Goal: Information Seeking & Learning: Learn about a topic

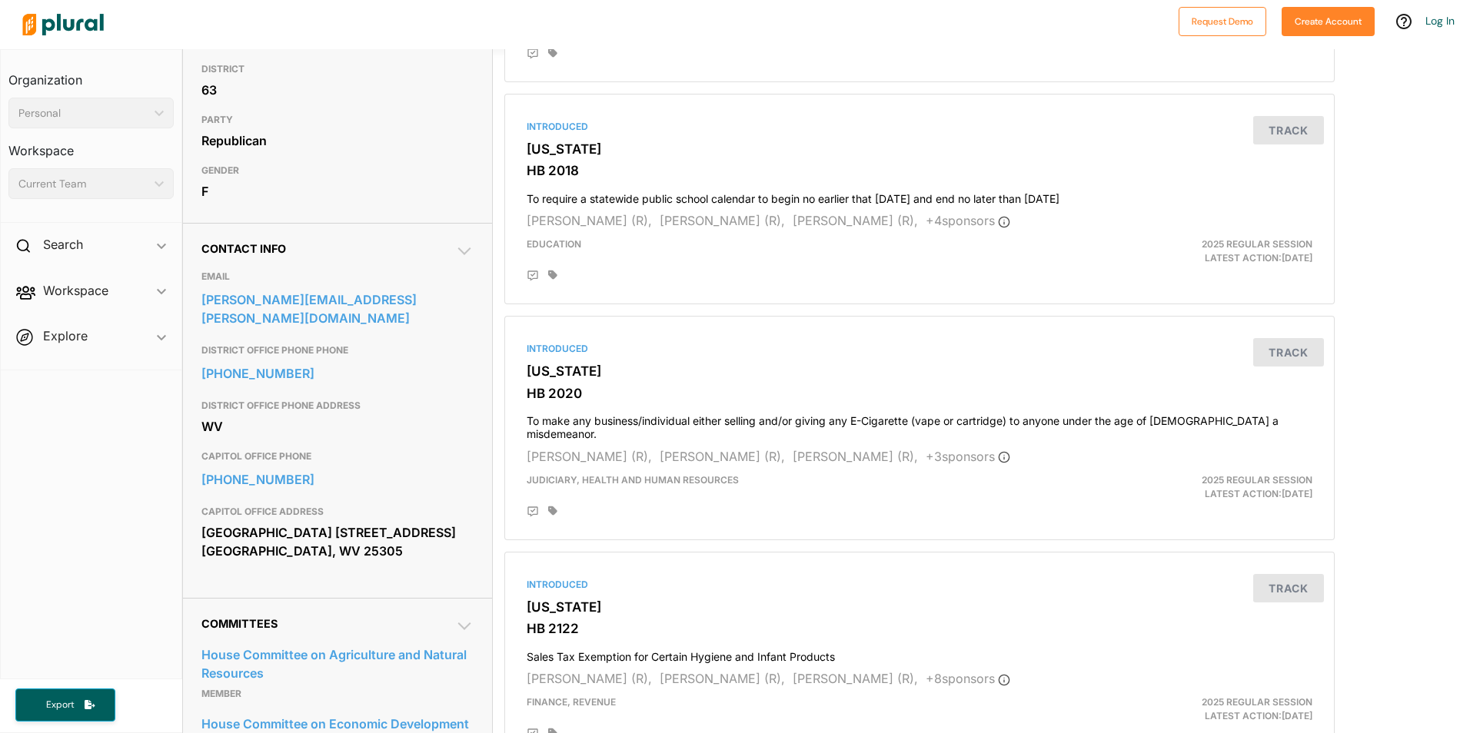
scroll to position [231, 0]
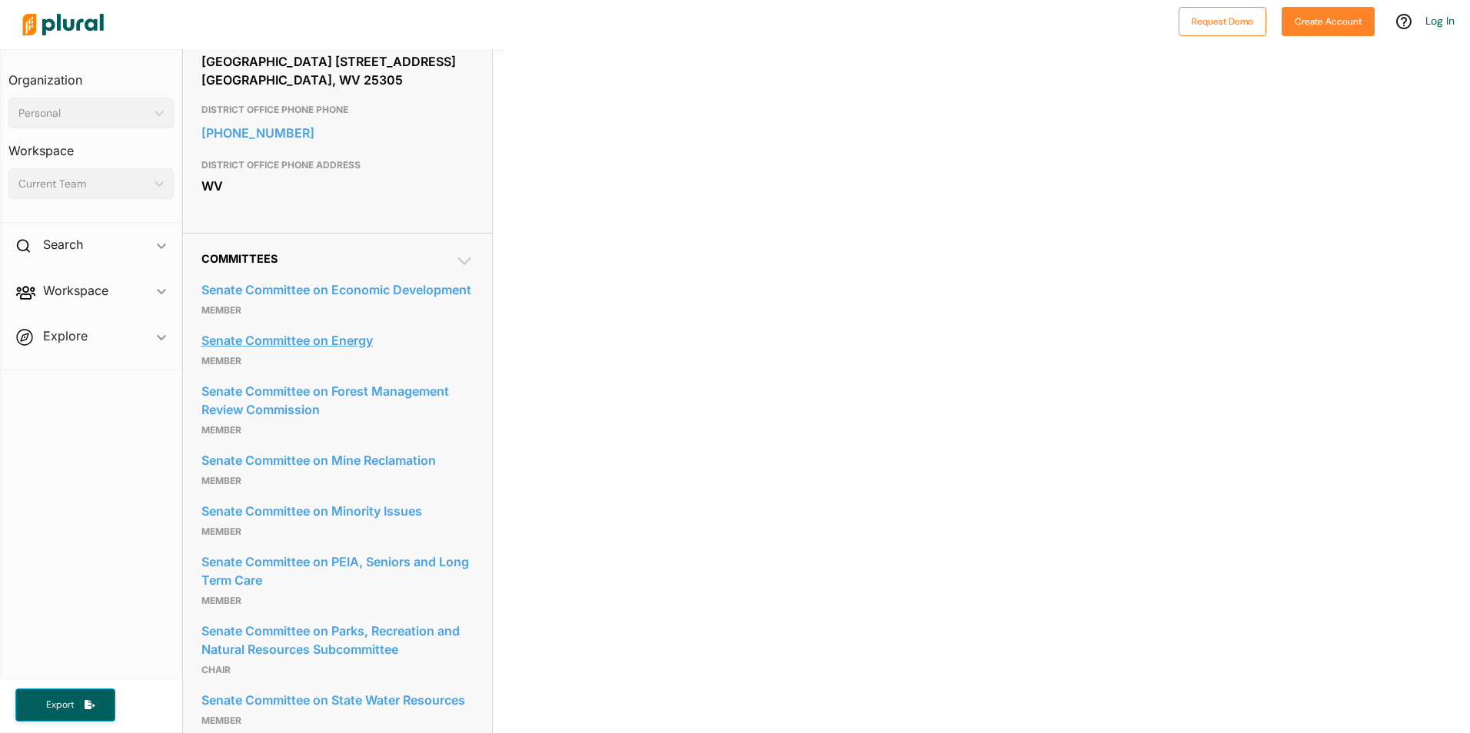
scroll to position [692, 0]
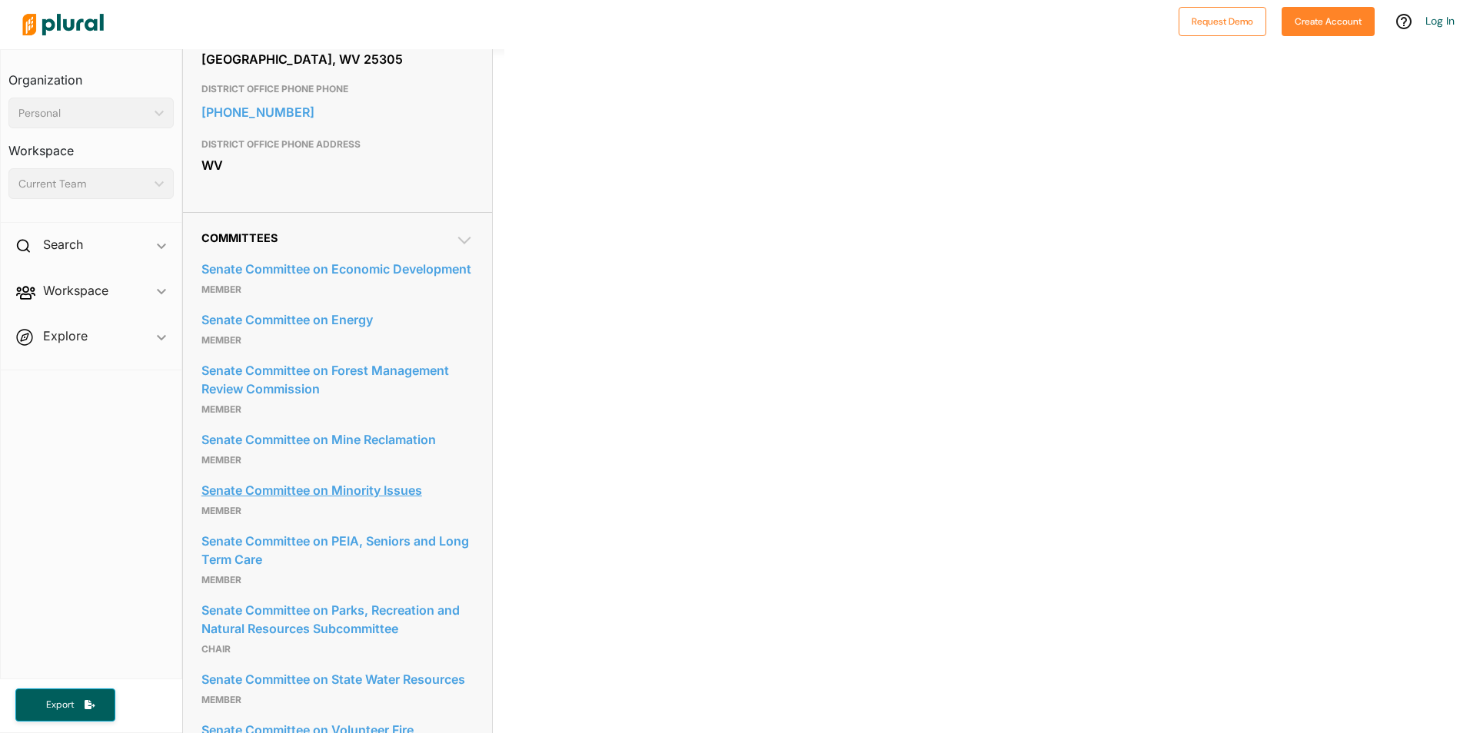
click at [324, 502] on link "Senate Committee on Minority Issues" at bounding box center [337, 490] width 272 height 23
